Goal: Task Accomplishment & Management: Manage account settings

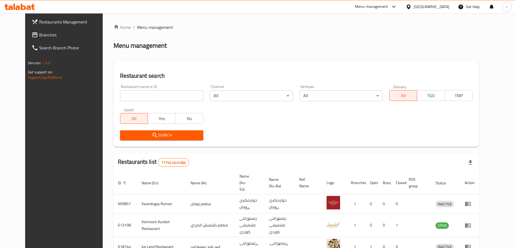
click at [39, 33] on span "Branches" at bounding box center [73, 35] width 68 height 6
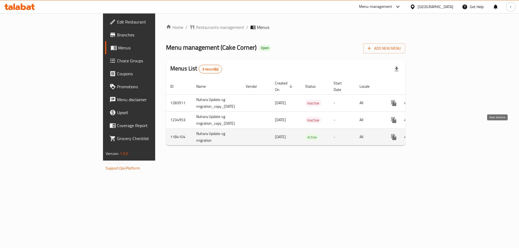
click at [439, 135] on link "enhanced table" at bounding box center [432, 137] width 13 height 13
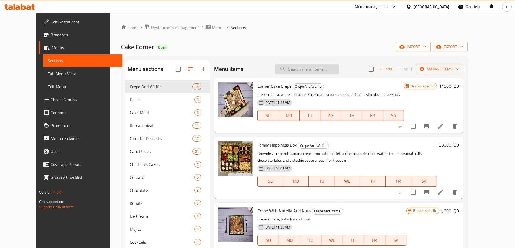
click at [303, 70] on input "search" at bounding box center [307, 69] width 64 height 9
paste input "Large Box Of Dates With Nuts"
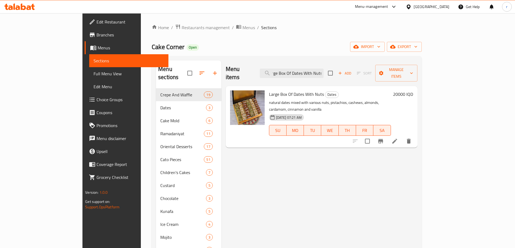
type input "Large Box Of Dates With Nuts"
click at [402, 136] on li at bounding box center [394, 141] width 15 height 10
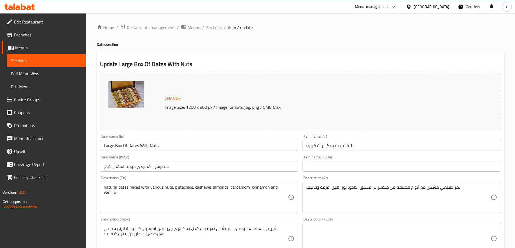
click at [170, 168] on input "سندوقی گەورەی خورما لەگەڵ گوێز" at bounding box center [199, 166] width 198 height 11
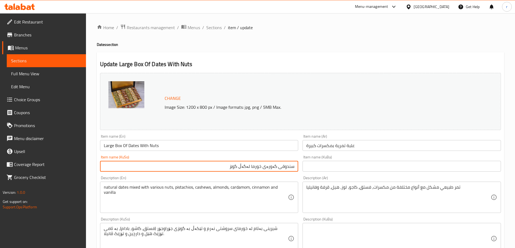
click at [284, 168] on input "سندوقی گەورەی خورما لەگەڵ گوێز" at bounding box center [199, 166] width 198 height 11
drag, startPoint x: 224, startPoint y: 163, endPoint x: 300, endPoint y: 168, distance: 75.8
click at [300, 168] on div "Item name (KuSo) سندووقی گەورەی خورما لەگەڵ چەرەزات Item name (KuSo)" at bounding box center [199, 163] width 203 height 21
type input "سندووقی گەورەی خورما لەگەڵ چەرەزات"
click at [307, 168] on input "text" at bounding box center [401, 166] width 198 height 11
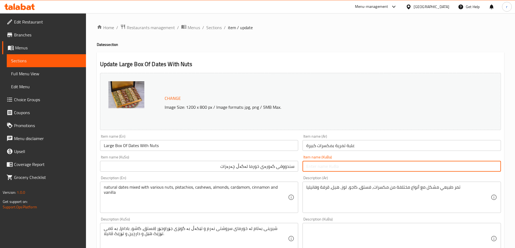
paste input "سندووقی گەورەی خورما لەگەڵ چەرەزات"
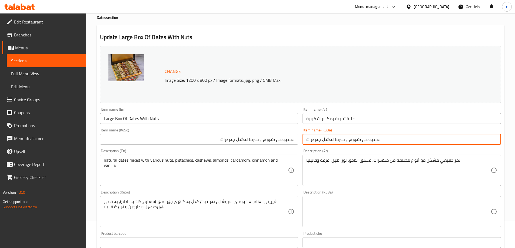
scroll to position [45, 0]
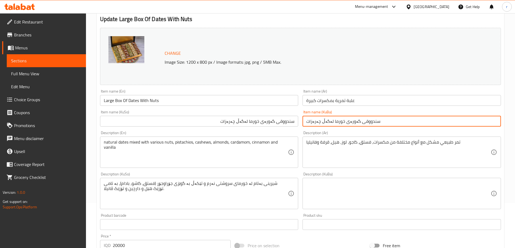
type input "سندووقی گەورەی خورما لەگەڵ چەرەزات"
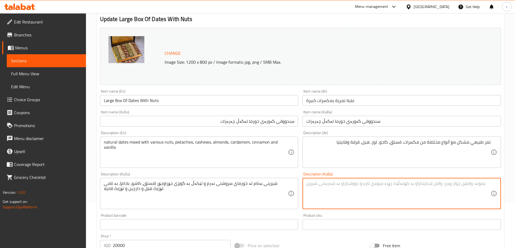
click at [363, 183] on textarea at bounding box center [398, 194] width 184 height 26
paste textarea "کاجۆ"
paste textarea "هێل"
drag, startPoint x: 321, startPoint y: 184, endPoint x: 503, endPoint y: 189, distance: 182.9
click at [503, 189] on div "Update Large Box Of Dates With Nuts Change Image Size: 1200 x 800 px / Image fo…" at bounding box center [300, 199] width 407 height 384
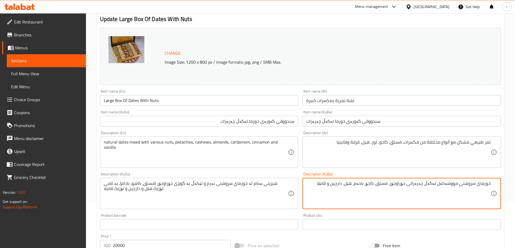
type textarea "خورمای سروشتی مووشەکەل لەگەڵ چەرەزاتی جۆراوجۆر، فستق، کاجۆ، بادەم، هێل، دارچین …"
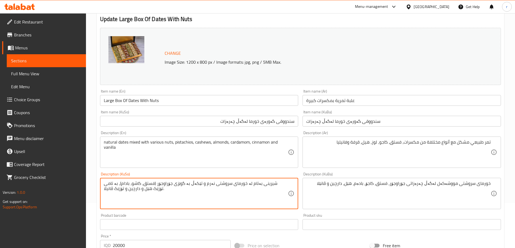
click at [244, 187] on textarea "شیرینی بەتام لە خورمای سروشتی نەرم و تێکەڵ بە گوێزی جۆراوجۆر (فستق، کاشو، بادام…" at bounding box center [196, 194] width 184 height 26
paste textarea "ورمای سروشتی مووشەکەل لەگەڵ چەرەزاتی جۆراوجۆر، فستق، کاجۆ، بادەم، هێل، دارچین و…"
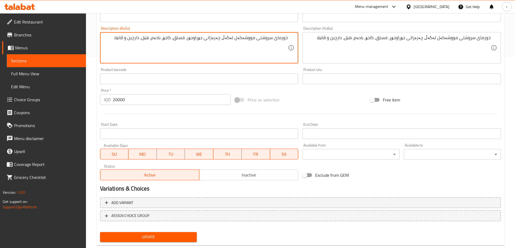
scroll to position [203, 0]
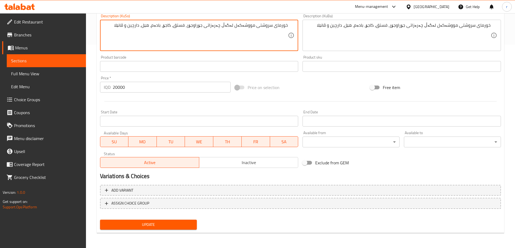
type textarea "خورمای سروشتی مووشەکەل لەگەڵ چەرەزاتی جۆراوجۆر، فستق، کاجۆ، بادەم، هێل، دارچین …"
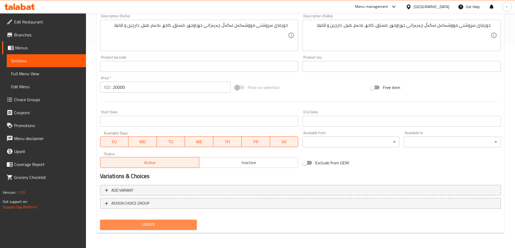
click at [192, 223] on span "Update" at bounding box center [148, 224] width 88 height 7
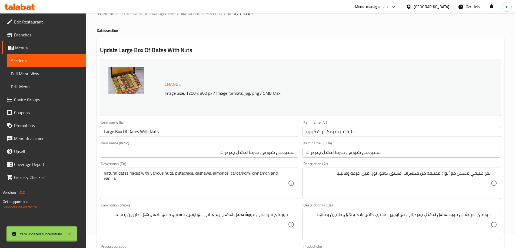
scroll to position [0, 0]
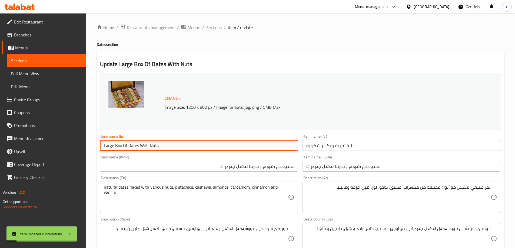
drag, startPoint x: 170, startPoint y: 145, endPoint x: 97, endPoint y: 153, distance: 73.7
click at [97, 153] on div "Update Large Box Of Dates With Nuts Change Image Size: 1200 x 800 px / Image fo…" at bounding box center [300, 244] width 407 height 384
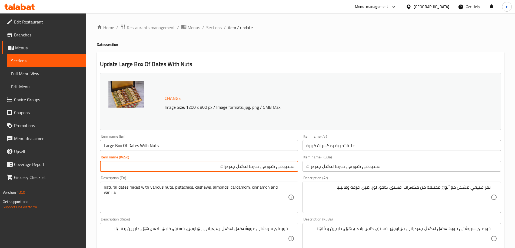
drag, startPoint x: 251, startPoint y: 168, endPoint x: 261, endPoint y: 168, distance: 9.7
click at [261, 168] on input "سندووقی گەورەی خورما لەگەڵ چەرەزات" at bounding box center [199, 166] width 198 height 11
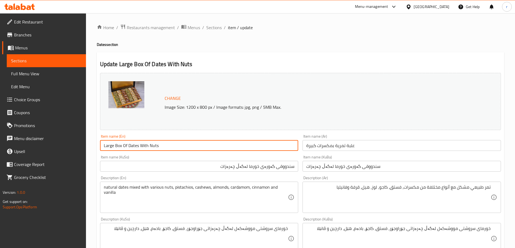
drag, startPoint x: 148, startPoint y: 141, endPoint x: 63, endPoint y: 146, distance: 85.2
click at [63, 146] on div "Edit Restaurant Branches Menus Sections Full Menu View Edit Menu Choice Groups …" at bounding box center [257, 232] width 515 height 438
click at [54, 75] on span "Full Menu View" at bounding box center [46, 73] width 70 height 6
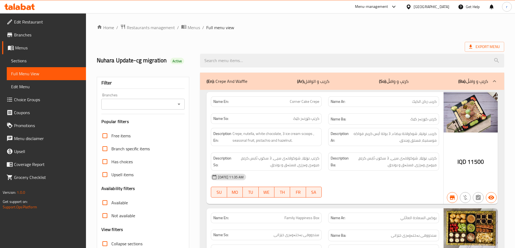
click at [41, 62] on span "Sections" at bounding box center [46, 61] width 70 height 6
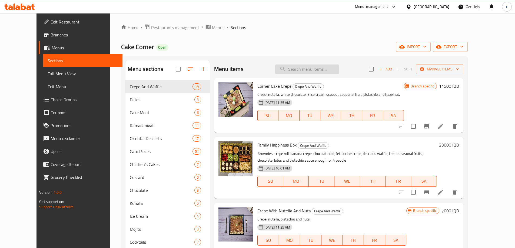
click at [312, 72] on input "search" at bounding box center [307, 69] width 64 height 9
paste input "Large Box Of Dates With Nuts"
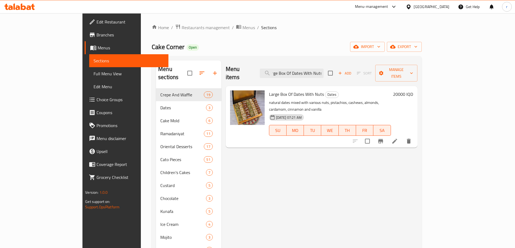
type input "Large Box Of Dates With Nuts"
click at [402, 136] on li at bounding box center [394, 141] width 15 height 10
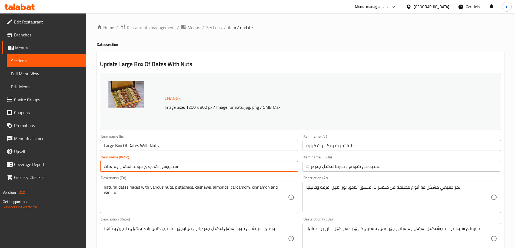
drag, startPoint x: 118, startPoint y: 166, endPoint x: 126, endPoint y: 165, distance: 8.1
click at [126, 165] on input "سندووقی گەورەی خورما لەگەڵ چەرەزات" at bounding box center [199, 166] width 198 height 11
type input "سندووقی گەورەی خورما بە چەرەزات"
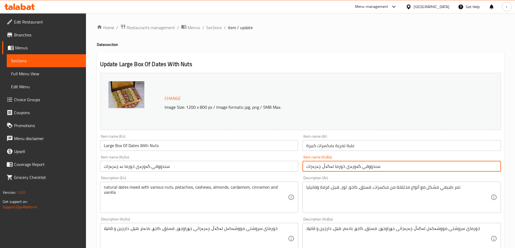
drag, startPoint x: 320, startPoint y: 166, endPoint x: 329, endPoint y: 164, distance: 9.2
click at [329, 164] on input "سندووقی گەورەی خورما لەگەڵ چەرەزات" at bounding box center [401, 166] width 198 height 11
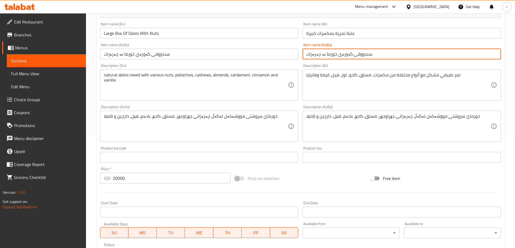
scroll to position [203, 0]
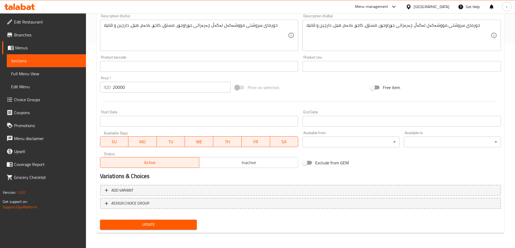
type input "سندووقی گەورەی خورما بە چەرەزات"
click at [189, 221] on button "Update" at bounding box center [148, 225] width 97 height 10
click at [34, 72] on span "Full Menu View" at bounding box center [46, 73] width 70 height 6
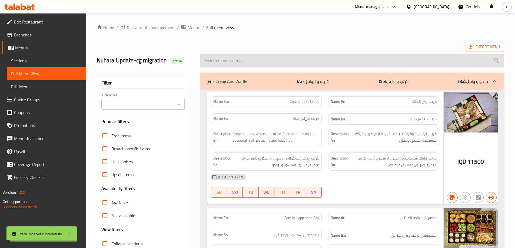
click at [223, 60] on input "search" at bounding box center [352, 61] width 304 height 14
paste input "Large Box Of Dates With Nuts"
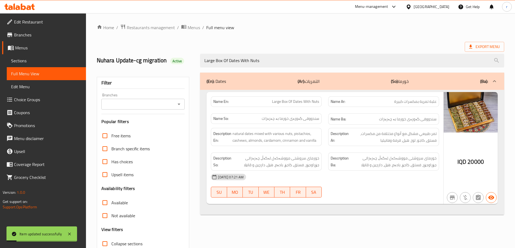
type input "Large Box Of Dates With Nuts"
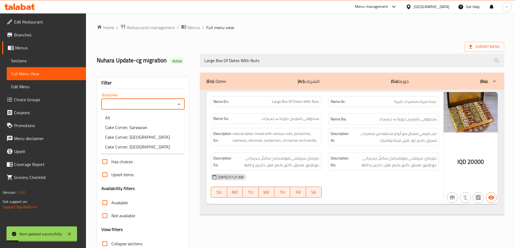
click at [115, 107] on input "Branches" at bounding box center [138, 104] width 71 height 8
click at [125, 128] on span "Cake Corner, Sarwaran" at bounding box center [126, 127] width 42 height 6
type input "Cake Corner, Sarwaran"
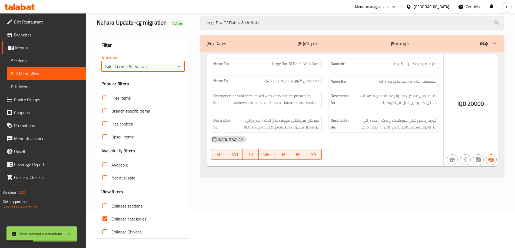
scroll to position [39, 0]
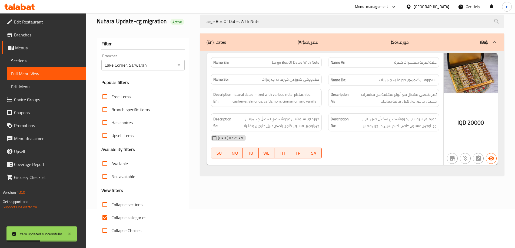
click at [124, 215] on span "Collapse categories" at bounding box center [128, 217] width 35 height 6
click at [111, 215] on input "Collapse categories" at bounding box center [104, 217] width 13 height 13
checkbox input "false"
click at [31, 10] on div at bounding box center [19, 7] width 31 height 6
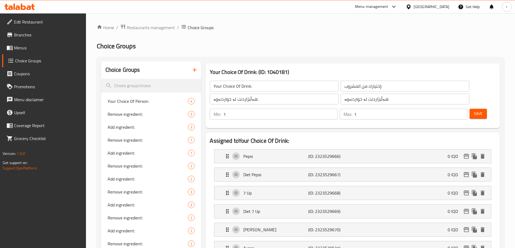
scroll to position [360, 0]
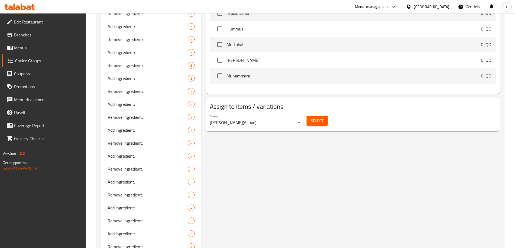
click at [36, 9] on div at bounding box center [19, 6] width 39 height 11
click at [26, 9] on icon at bounding box center [23, 7] width 5 height 6
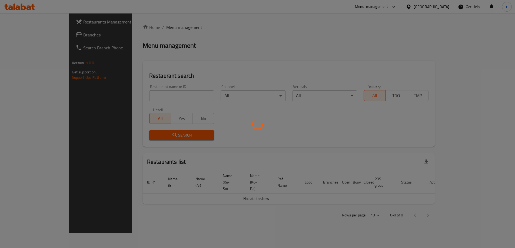
click at [113, 96] on div at bounding box center [257, 124] width 515 height 248
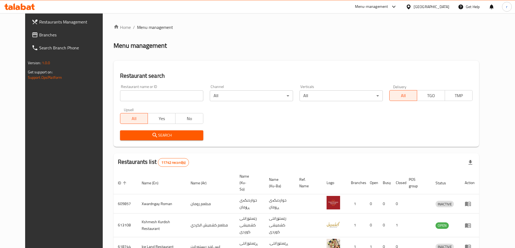
click at [120, 96] on input "search" at bounding box center [161, 95] width 83 height 11
paste input "677954"
type input "677954"
click at [133, 132] on span "Search" at bounding box center [161, 135] width 75 height 7
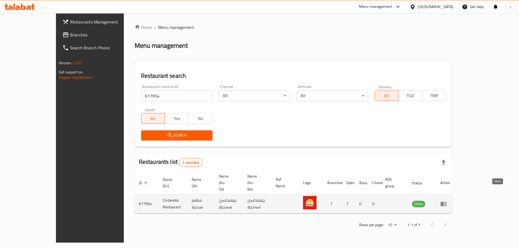
click at [446, 201] on icon "enhanced table" at bounding box center [443, 204] width 6 height 6
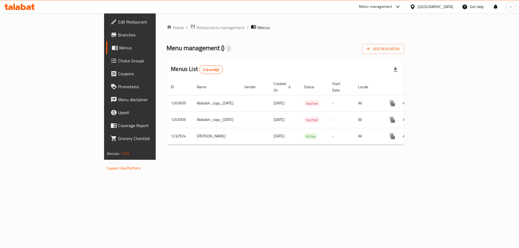
click at [118, 33] on span "Branches" at bounding box center [152, 35] width 68 height 6
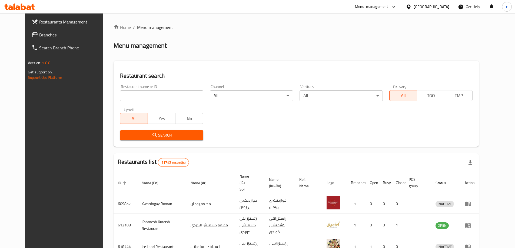
click at [39, 32] on span "Branches" at bounding box center [73, 35] width 68 height 6
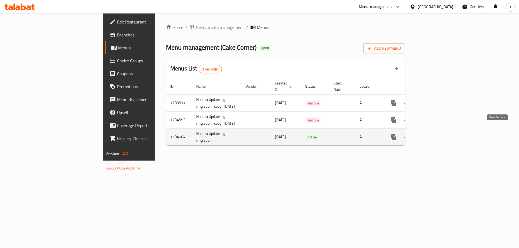
click at [439, 131] on link "enhanced table" at bounding box center [432, 137] width 13 height 13
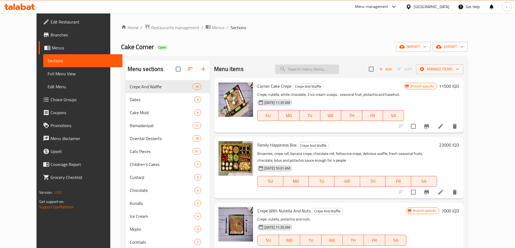
click at [309, 69] on input "search" at bounding box center [307, 69] width 64 height 9
paste input "Box Of Dates With Nuts Small"
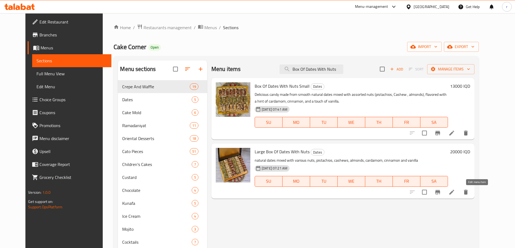
type input "Box Of Dates With Nuts"
click at [455, 191] on icon at bounding box center [451, 192] width 6 height 6
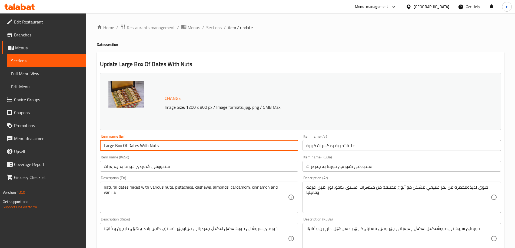
drag, startPoint x: 116, startPoint y: 147, endPoint x: 122, endPoint y: 146, distance: 6.0
click at [122, 146] on input "Large Box Of Dates With Nuts" at bounding box center [199, 145] width 198 height 11
click at [211, 27] on span "Sections" at bounding box center [213, 27] width 15 height 6
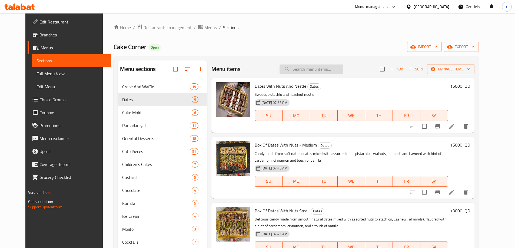
click at [308, 68] on input "search" at bounding box center [311, 69] width 64 height 9
paste input "Box"
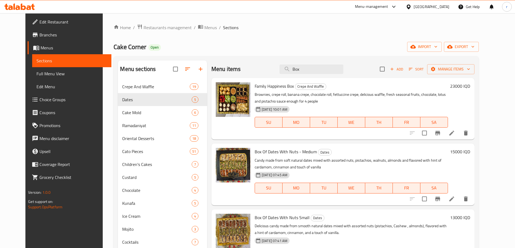
drag, startPoint x: 326, startPoint y: 69, endPoint x: 252, endPoint y: 62, distance: 74.4
click at [252, 62] on div "Menu items Box Add Sort Manage items" at bounding box center [342, 69] width 263 height 18
paste input "Box Of Dates With Nuts Small"
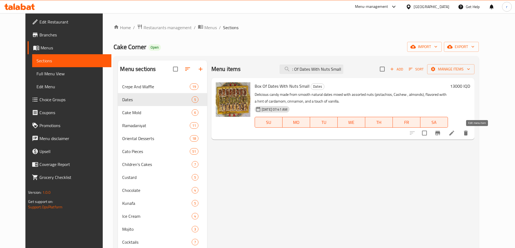
type input "Box Of Dates With Nuts Small"
click at [455, 136] on icon at bounding box center [451, 133] width 6 height 6
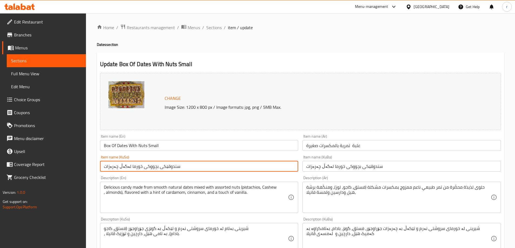
drag, startPoint x: 139, startPoint y: 167, endPoint x: 153, endPoint y: 167, distance: 14.0
click at [153, 167] on input "سندوقێکی بچووکی خورما لەگەڵ چەرەزات" at bounding box center [199, 166] width 198 height 11
drag, startPoint x: 164, startPoint y: 167, endPoint x: 148, endPoint y: 167, distance: 16.0
click at [148, 167] on input "سندوقێکی خورما لەگەڵ چەرەزات" at bounding box center [199, 166] width 198 height 11
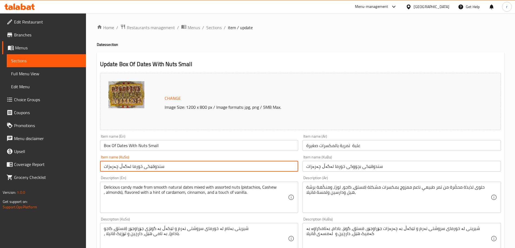
drag, startPoint x: 140, startPoint y: 166, endPoint x: 157, endPoint y: 167, distance: 17.4
click at [157, 167] on input "سندوقێکی خورما لەگەڵ چەرەزات" at bounding box center [199, 166] width 198 height 11
drag, startPoint x: 254, startPoint y: 166, endPoint x: 264, endPoint y: 166, distance: 10.0
click at [264, 166] on input "سندووقی خورما لەگەڵ چەرەزات" at bounding box center [199, 166] width 198 height 11
drag, startPoint x: 223, startPoint y: 162, endPoint x: 231, endPoint y: 166, distance: 9.4
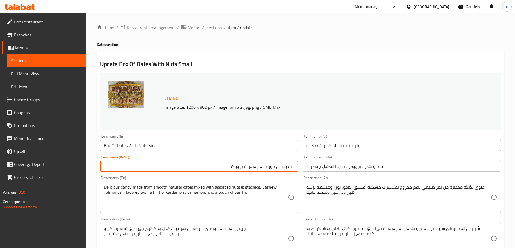
click at [231, 166] on input "سندووقی خورما بە چەرەزات بچووک" at bounding box center [199, 166] width 198 height 11
drag, startPoint x: 230, startPoint y: 166, endPoint x: 296, endPoint y: 168, distance: 66.5
click at [296, 168] on input "سندووقی خورما بە چەرەزات بچووک" at bounding box center [199, 166] width 198 height 11
type input "سندووقی خورما بە چەرەزات بچووک"
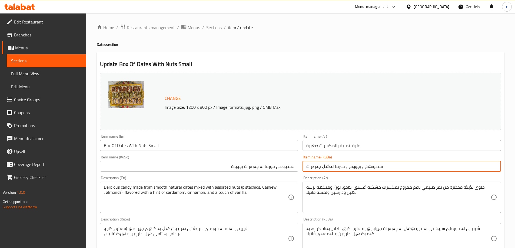
drag, startPoint x: 382, startPoint y: 167, endPoint x: 277, endPoint y: 174, distance: 106.1
click at [277, 174] on div "Change Image Size: 1200 x 800 px / Image formats: jpg, png / 5MB Max. Item name…" at bounding box center [300, 222] width 405 height 303
paste input "قی خورما بە چەرەزات بچووک"
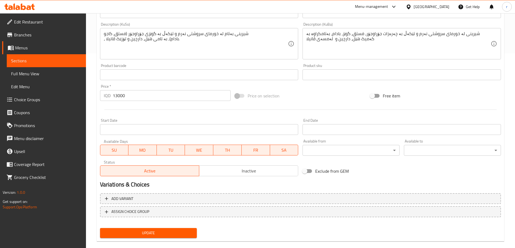
scroll to position [203, 0]
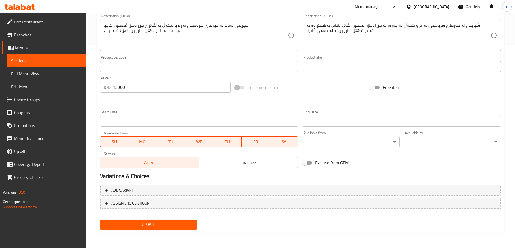
type input "سندووقی خورما بە چەرەزات بچووک"
click at [169, 223] on span "Update" at bounding box center [148, 224] width 88 height 7
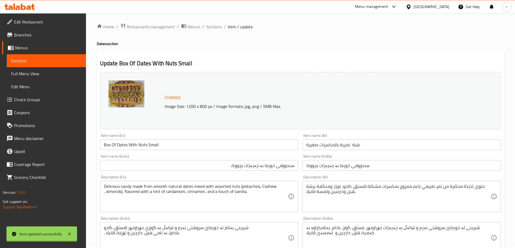
scroll to position [0, 0]
click at [176, 146] on input "Box Of Dates With Nuts Small" at bounding box center [199, 145] width 198 height 11
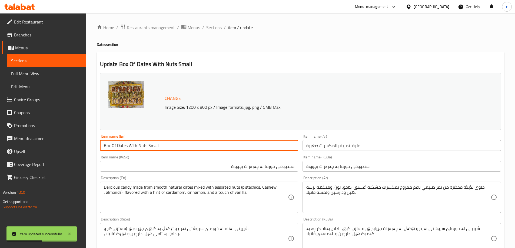
drag, startPoint x: 178, startPoint y: 146, endPoint x: 60, endPoint y: 154, distance: 117.8
click at [60, 154] on div "Edit Restaurant Branches Menus Sections Full Menu View Edit Menu Choice Groups …" at bounding box center [257, 232] width 515 height 438
click at [44, 72] on span "Full Menu View" at bounding box center [46, 73] width 70 height 6
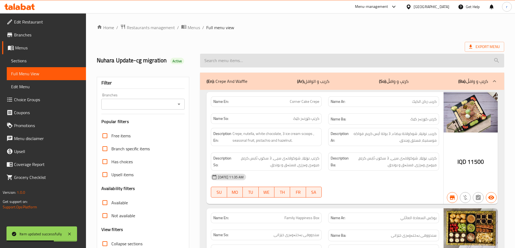
click at [233, 63] on input "search" at bounding box center [352, 61] width 304 height 14
paste input "Box Of Dates With Nuts Small"
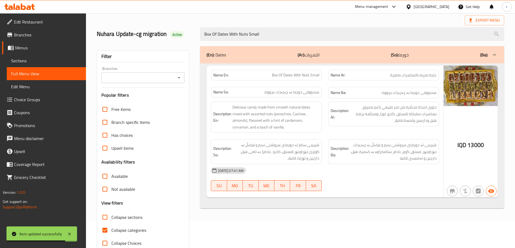
scroll to position [39, 0]
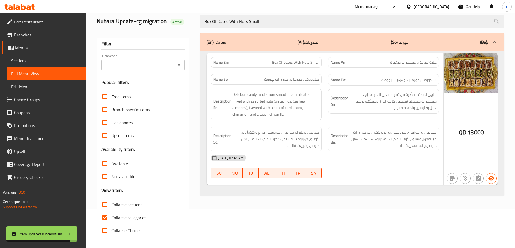
type input "Box Of Dates With Nuts Small"
click at [132, 218] on span "Collapse categories" at bounding box center [128, 217] width 35 height 6
click at [111, 218] on input "Collapse categories" at bounding box center [104, 217] width 13 height 13
checkbox input "false"
click at [152, 65] on input "Branches" at bounding box center [138, 65] width 71 height 8
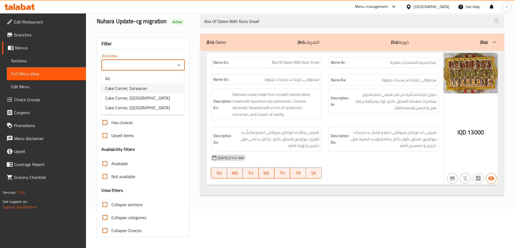
click at [139, 86] on span "Cake Corner, Sarwaran" at bounding box center [126, 88] width 42 height 6
type input "Cake Corner, Sarwaran"
